Goal: Task Accomplishment & Management: Understand process/instructions

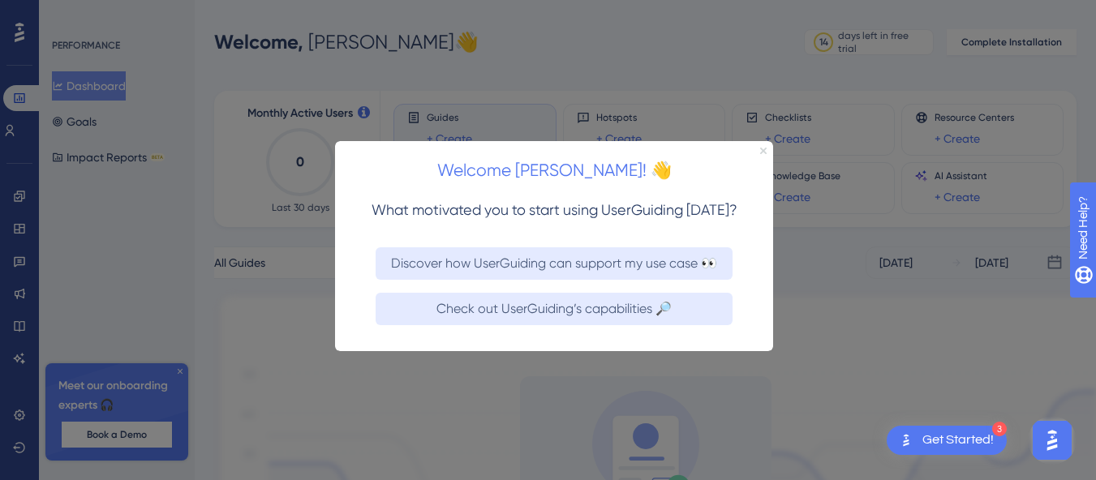
click at [762, 152] on icon "Close Preview" at bounding box center [763, 150] width 6 height 6
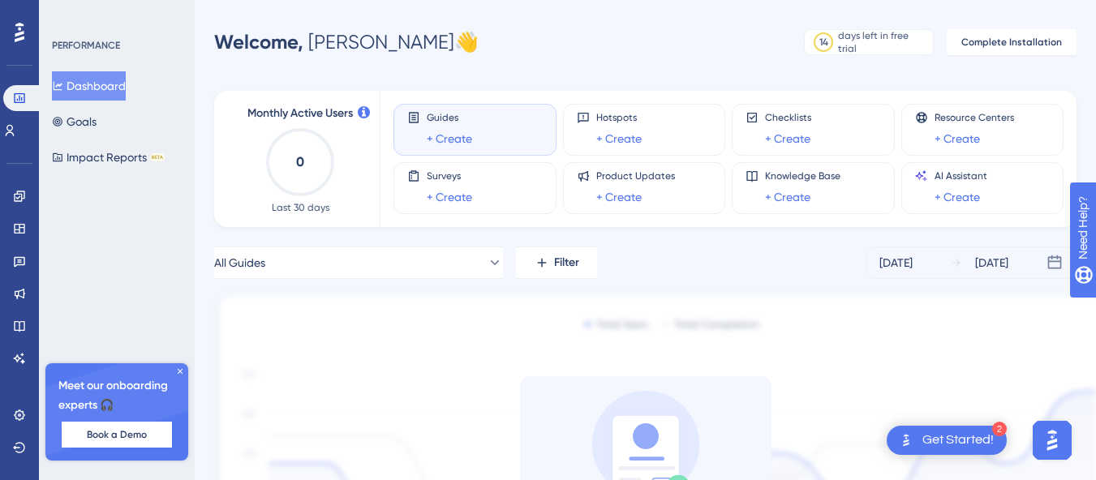
click at [468, 62] on div "Performance Users Engagement Widgets Feedback Product Updates Knowledge Base AI…" at bounding box center [645, 342] width 901 height 633
click at [917, 437] on div "2 Get Started!" at bounding box center [947, 440] width 120 height 29
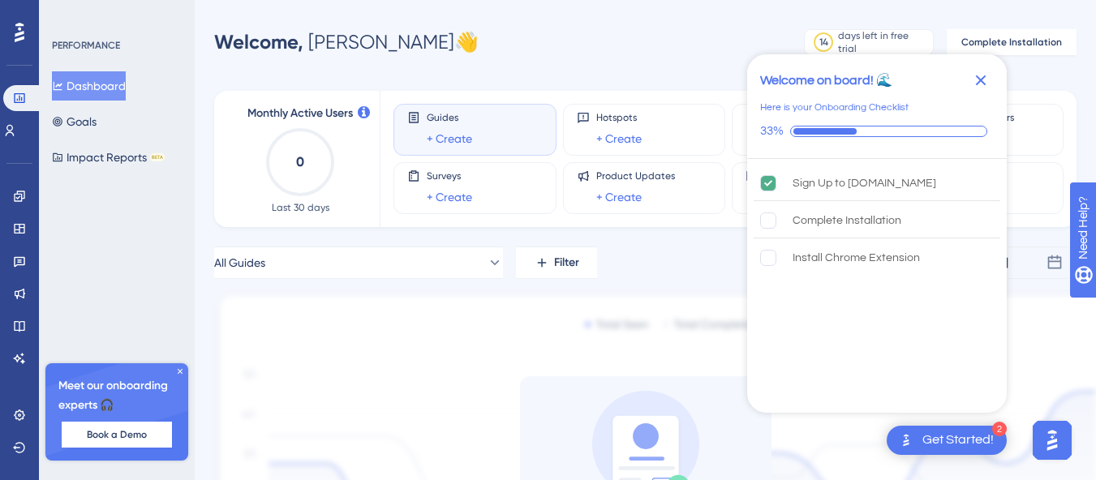
click at [977, 75] on icon "Close Checklist" at bounding box center [980, 80] width 19 height 19
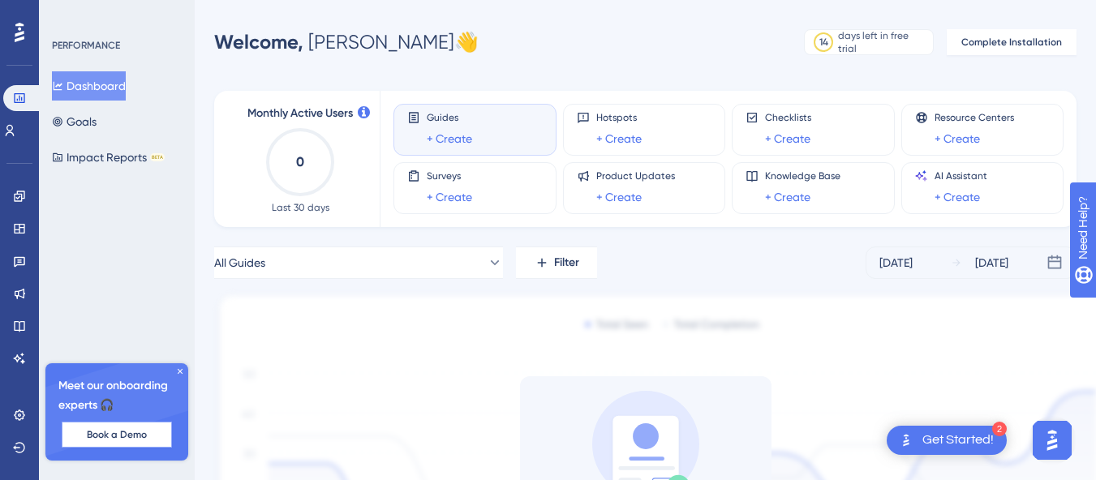
click at [107, 440] on span "Book a Demo" at bounding box center [117, 434] width 60 height 13
click at [396, 261] on button "All Guides" at bounding box center [358, 263] width 289 height 32
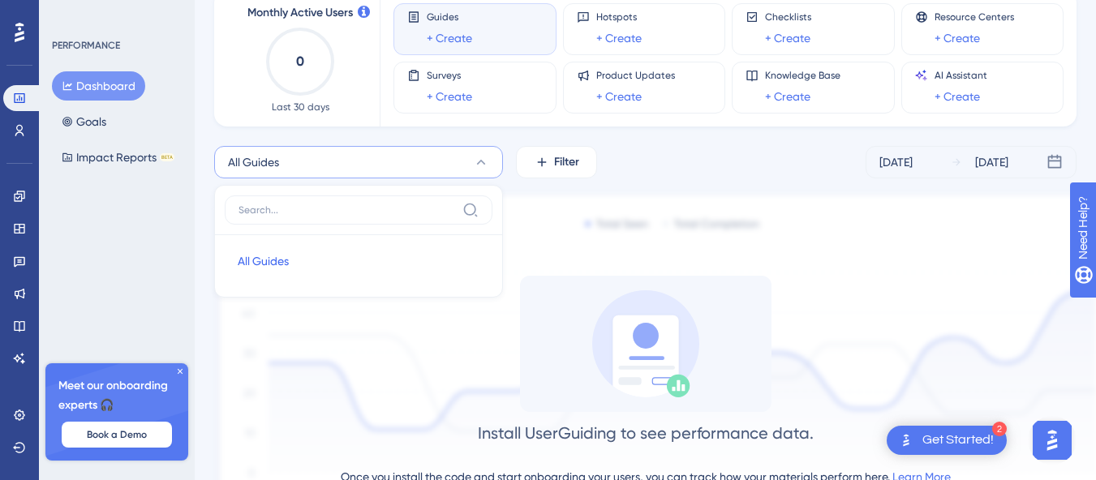
click at [782, 135] on div "Monthly Active Users 0 Last 30 days Guides + Create Hotspots + Create Checklist…" at bounding box center [645, 252] width 862 height 562
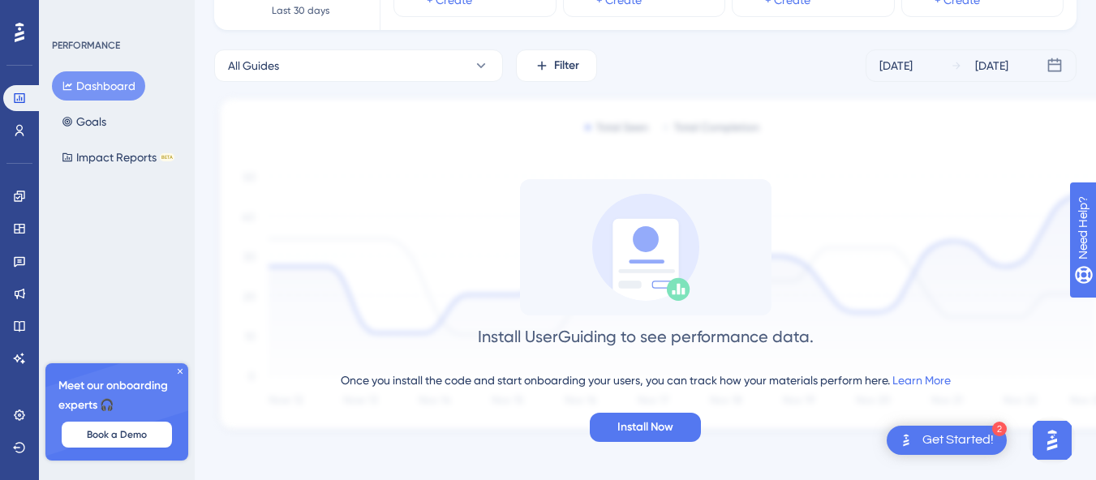
scroll to position [205, 0]
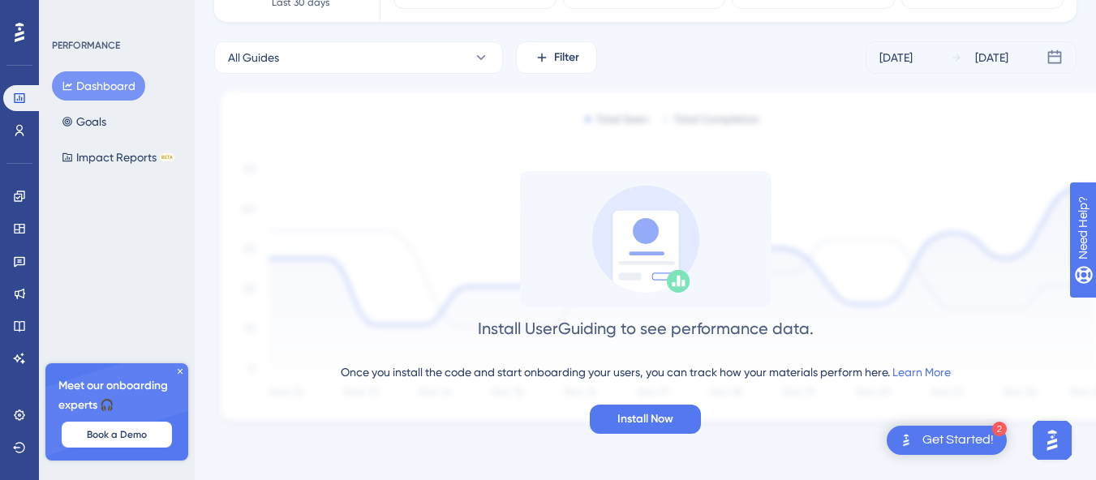
click at [175, 368] on icon at bounding box center [180, 372] width 10 height 10
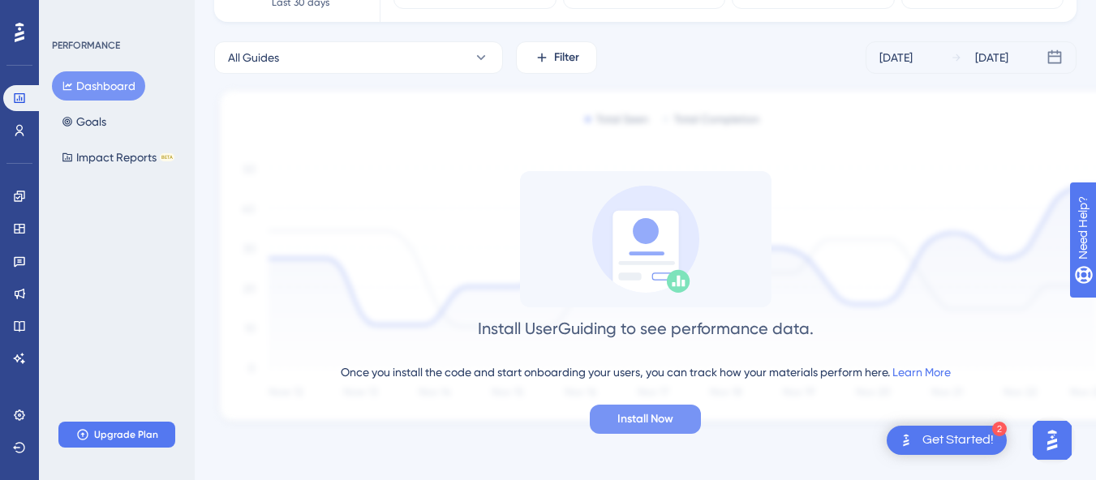
click at [637, 429] on button "Install Now" at bounding box center [645, 419] width 111 height 29
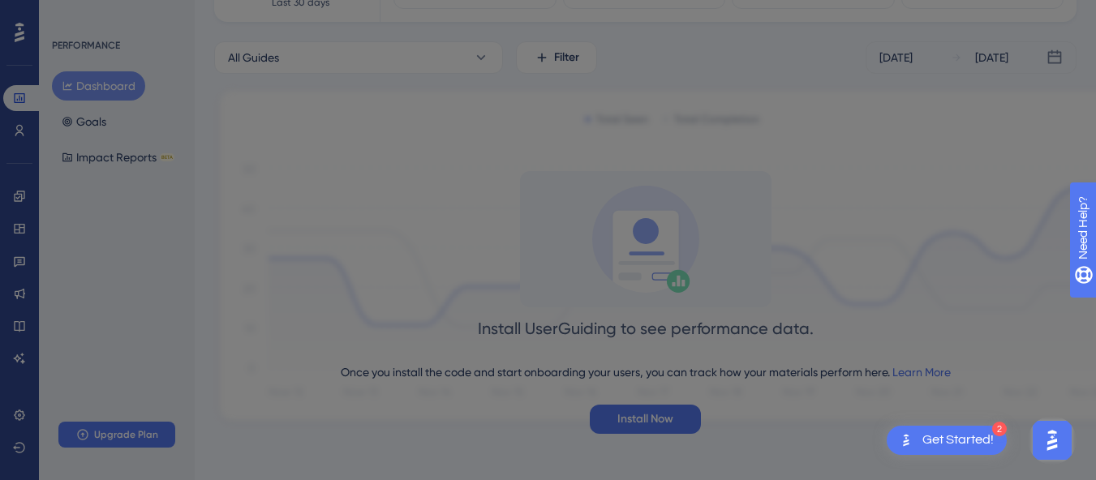
scroll to position [0, 0]
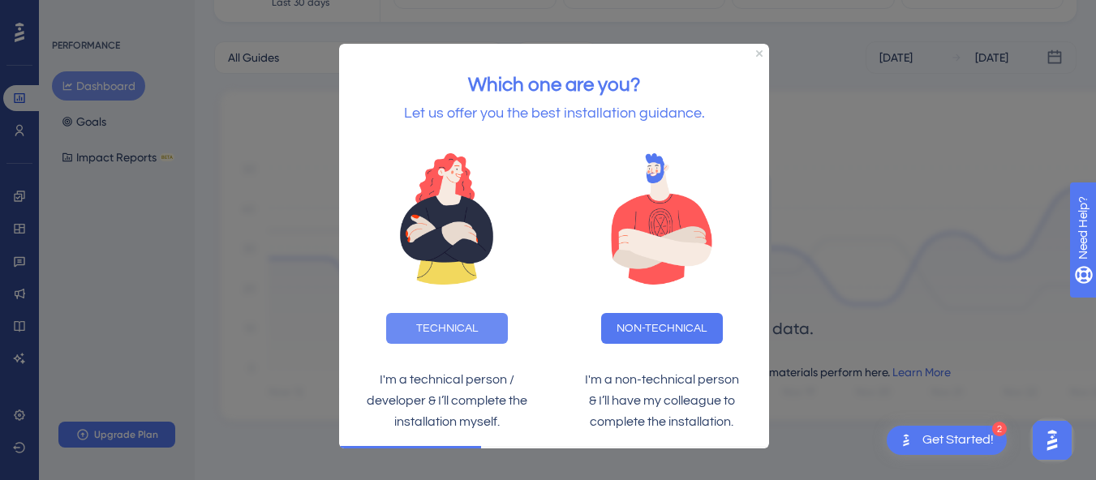
click at [439, 329] on button "TECHNICAL" at bounding box center [447, 328] width 122 height 31
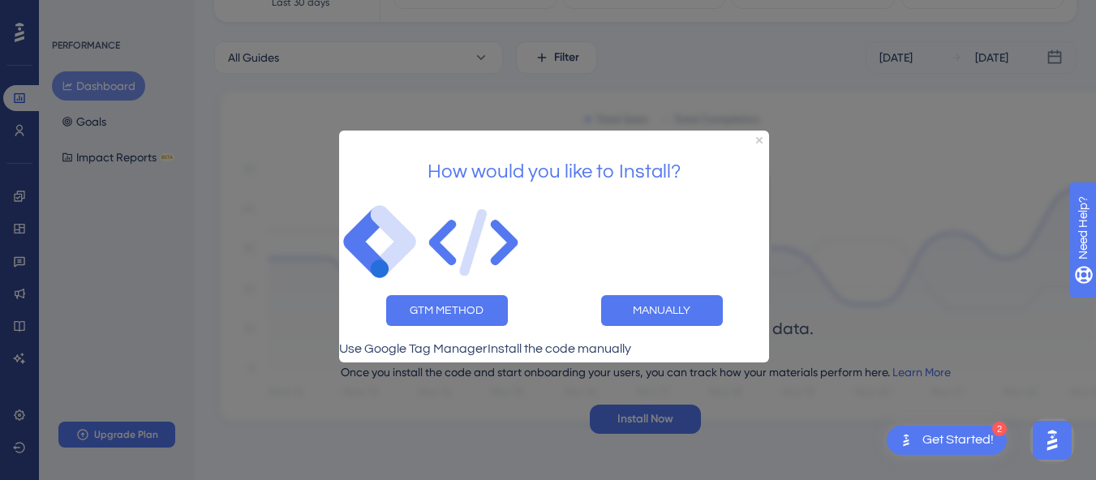
click at [940, 234] on div at bounding box center [548, 240] width 1096 height 480
click at [759, 136] on icon "Close Preview" at bounding box center [759, 139] width 6 height 6
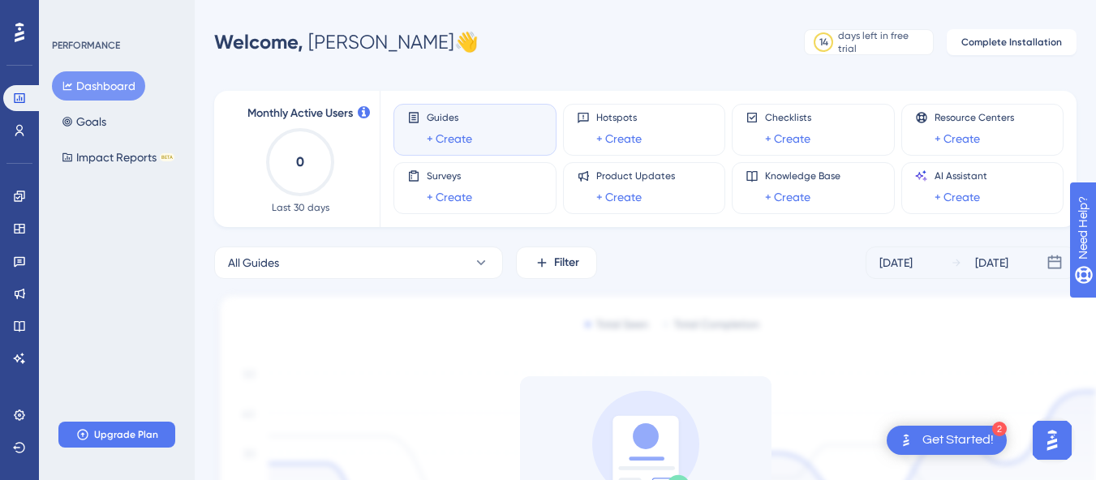
click at [601, 38] on div "Welcome, Rodolfo 👋 14 days left in free trial Click to see upgrade options Comp…" at bounding box center [645, 42] width 862 height 32
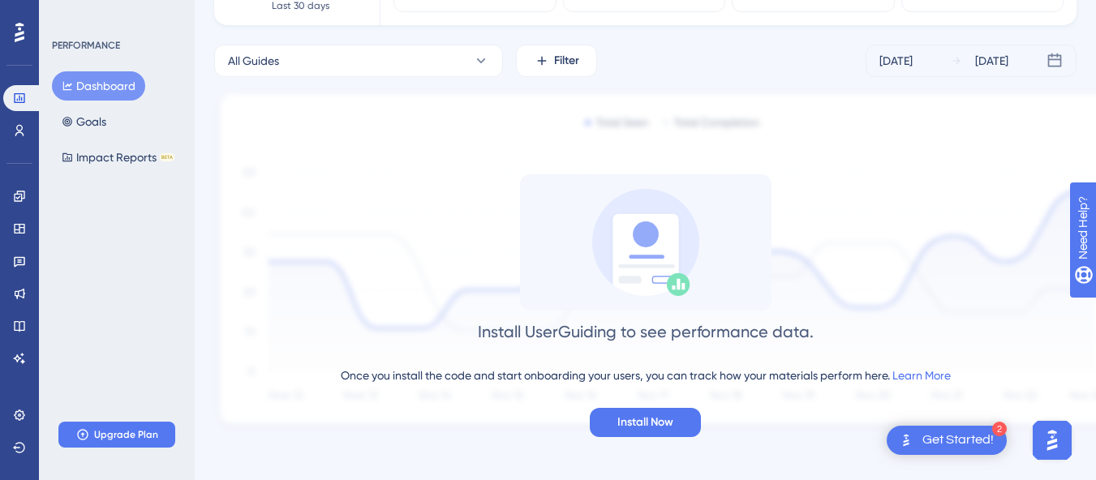
scroll to position [205, 0]
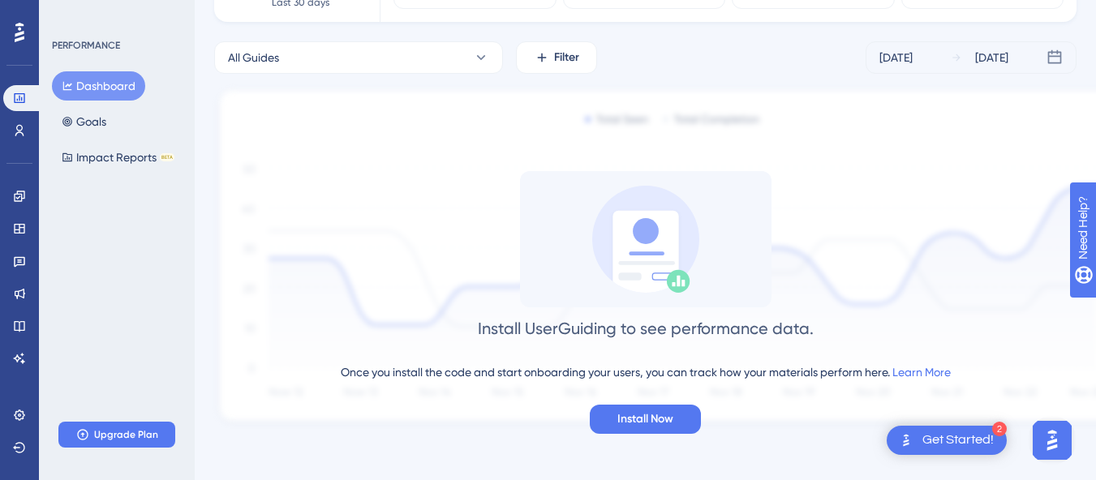
click at [955, 440] on div "Get Started!" at bounding box center [957, 441] width 71 height 18
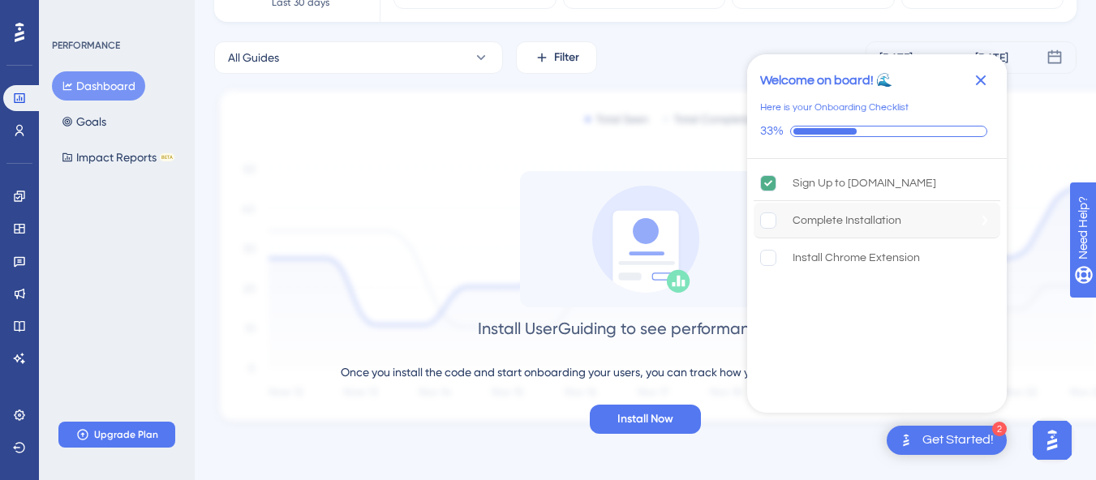
click at [764, 221] on rect "Complete Installation is incomplete." at bounding box center [768, 220] width 15 height 15
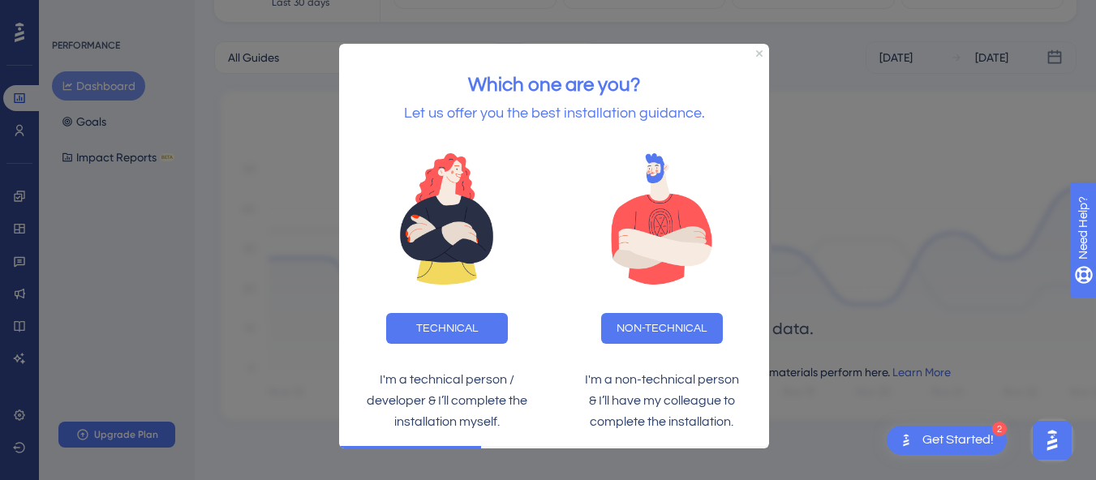
scroll to position [0, 0]
click at [685, 336] on button "NON-TECHNICAL" at bounding box center [662, 328] width 122 height 31
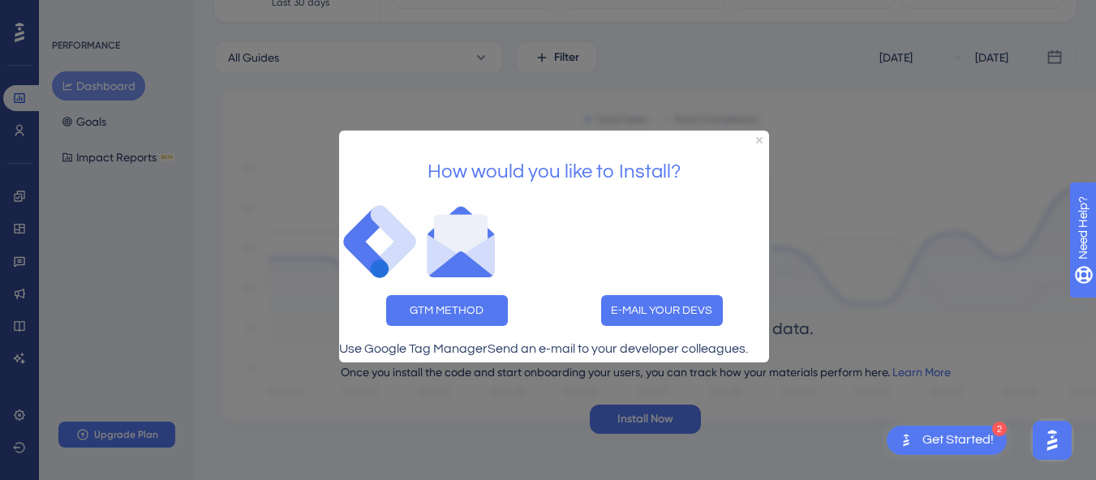
click at [501, 225] on div at bounding box center [460, 240] width 81 height 81
click at [865, 219] on div at bounding box center [548, 240] width 1096 height 480
click at [758, 136] on icon "Close Preview" at bounding box center [759, 139] width 6 height 6
